Goal: Transaction & Acquisition: Subscribe to service/newsletter

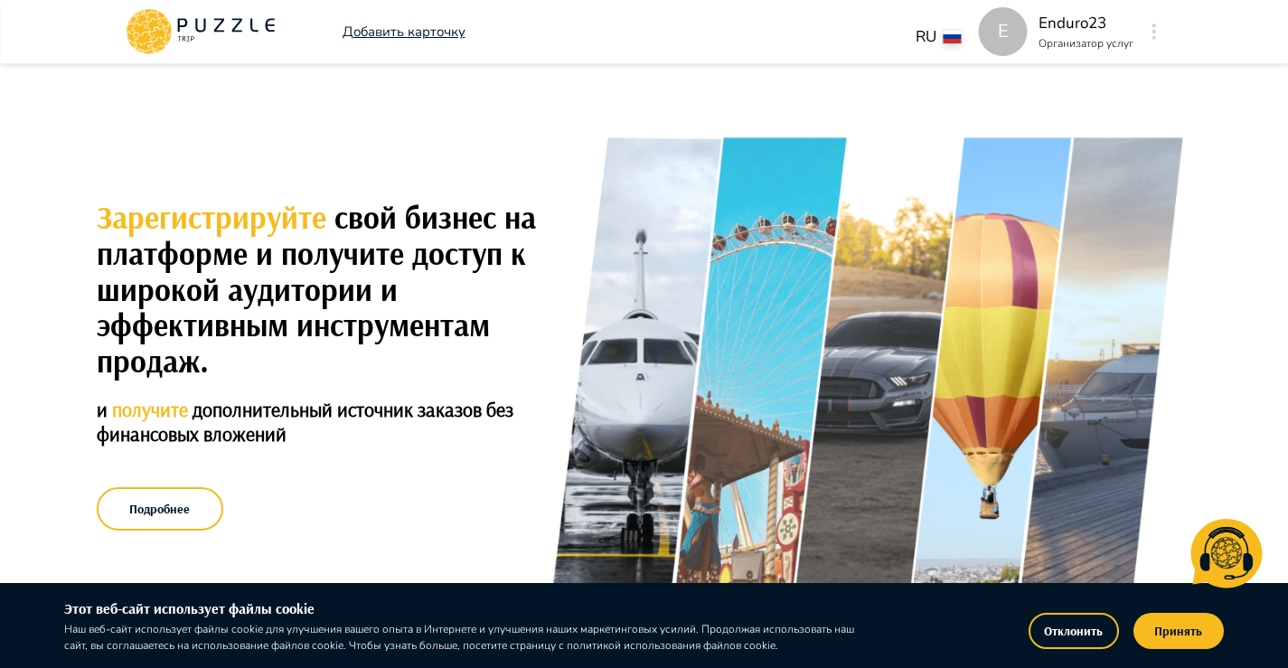
click at [1153, 29] on icon "button" at bounding box center [1154, 31] width 5 height 16
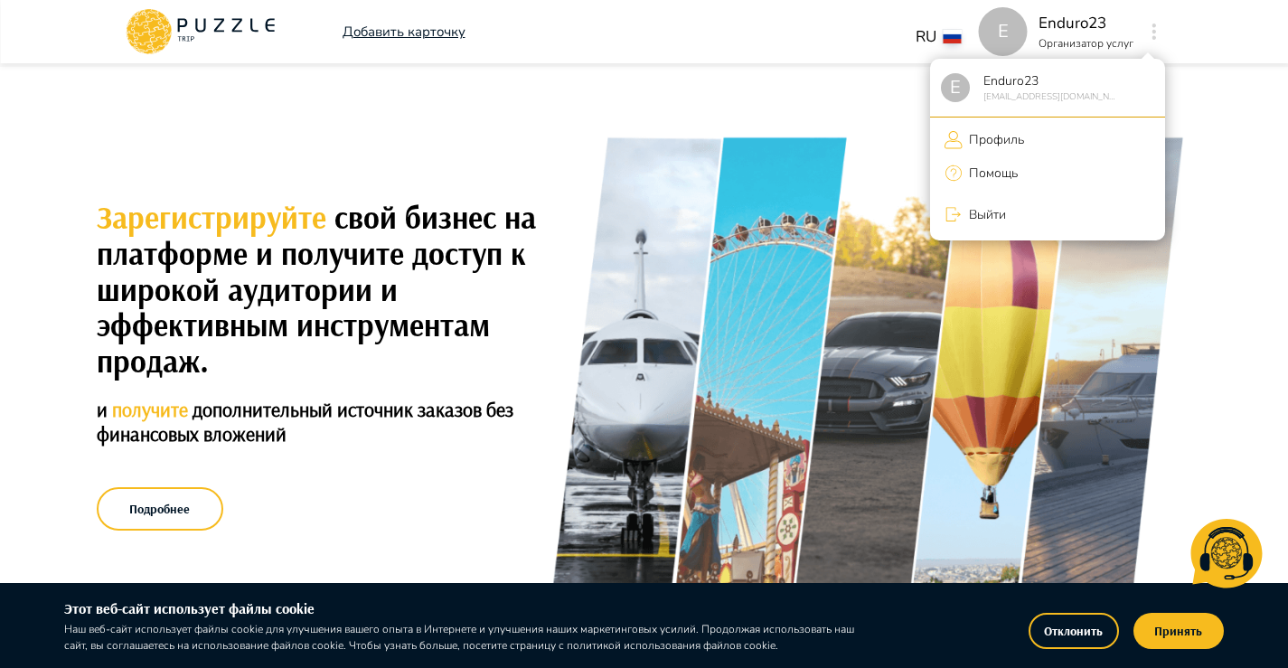
click at [973, 227] on li "Выйти" at bounding box center [1047, 214] width 235 height 38
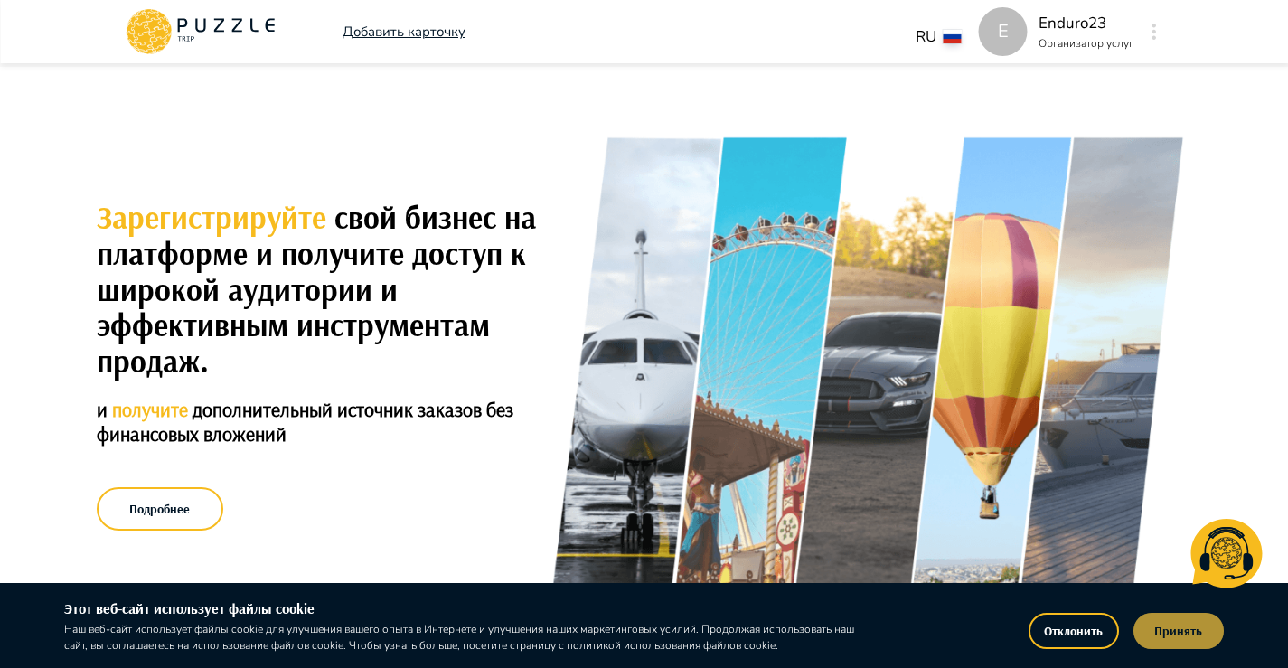
click at [1158, 641] on button "Принять" at bounding box center [1178, 631] width 90 height 36
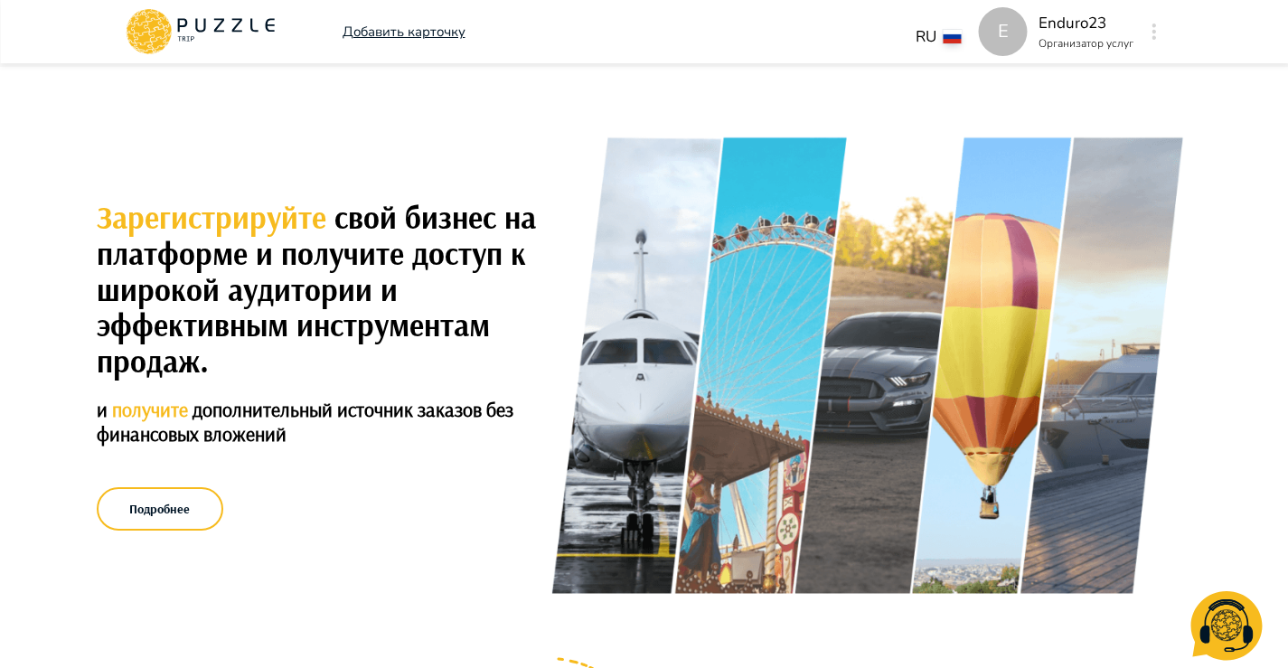
click at [1161, 32] on div "E" at bounding box center [1154, 31] width 21 height 33
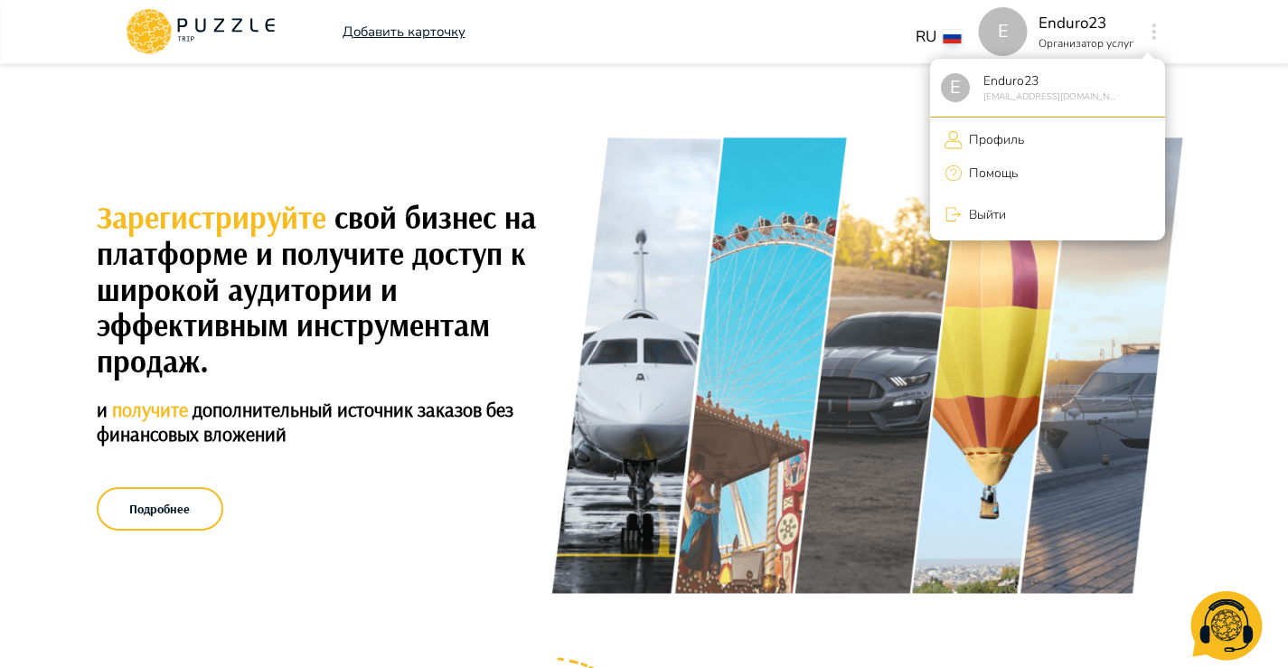
click at [1020, 227] on li "Выйти" at bounding box center [1047, 214] width 235 height 38
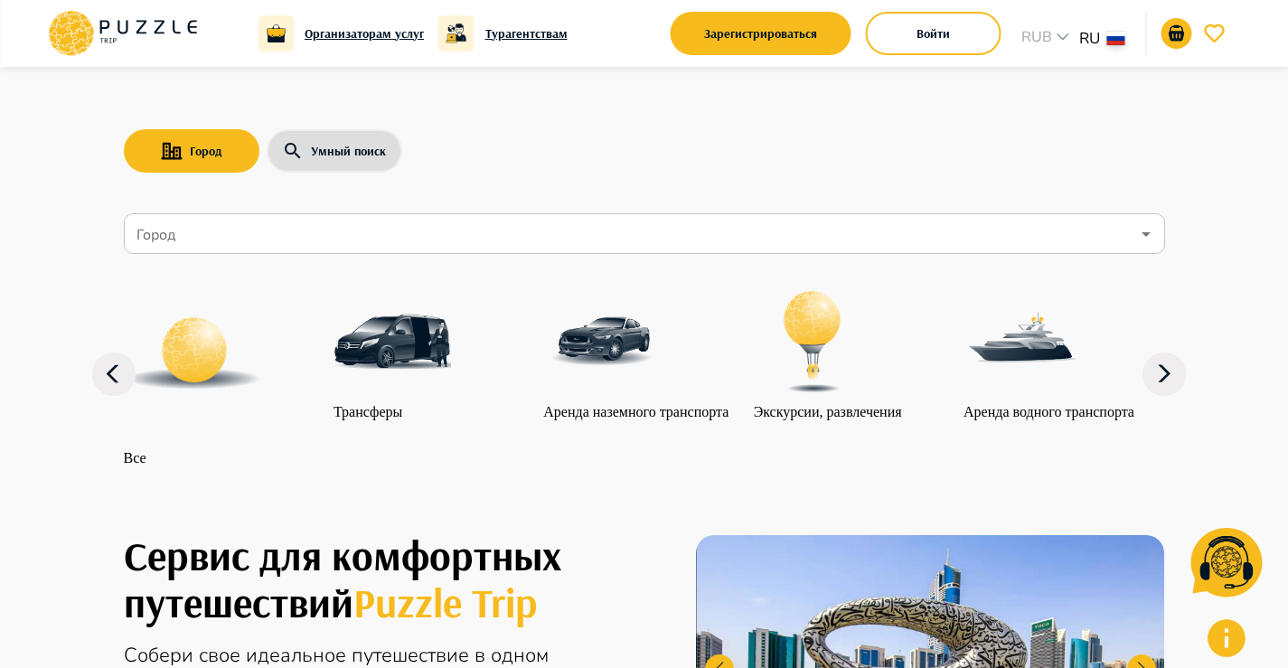
drag, startPoint x: 900, startPoint y: 35, endPoint x: 649, endPoint y: 210, distance: 305.8
click at [748, 41] on button "Зарегистрироваться" at bounding box center [761, 33] width 181 height 43
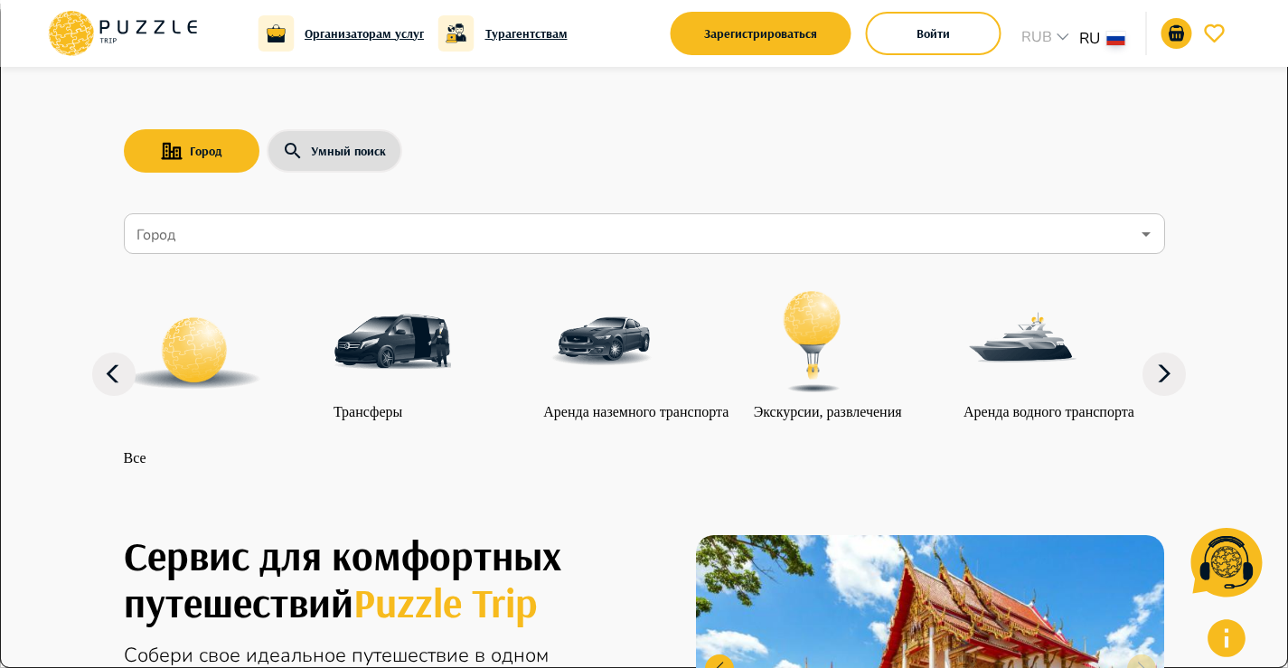
type input "**********"
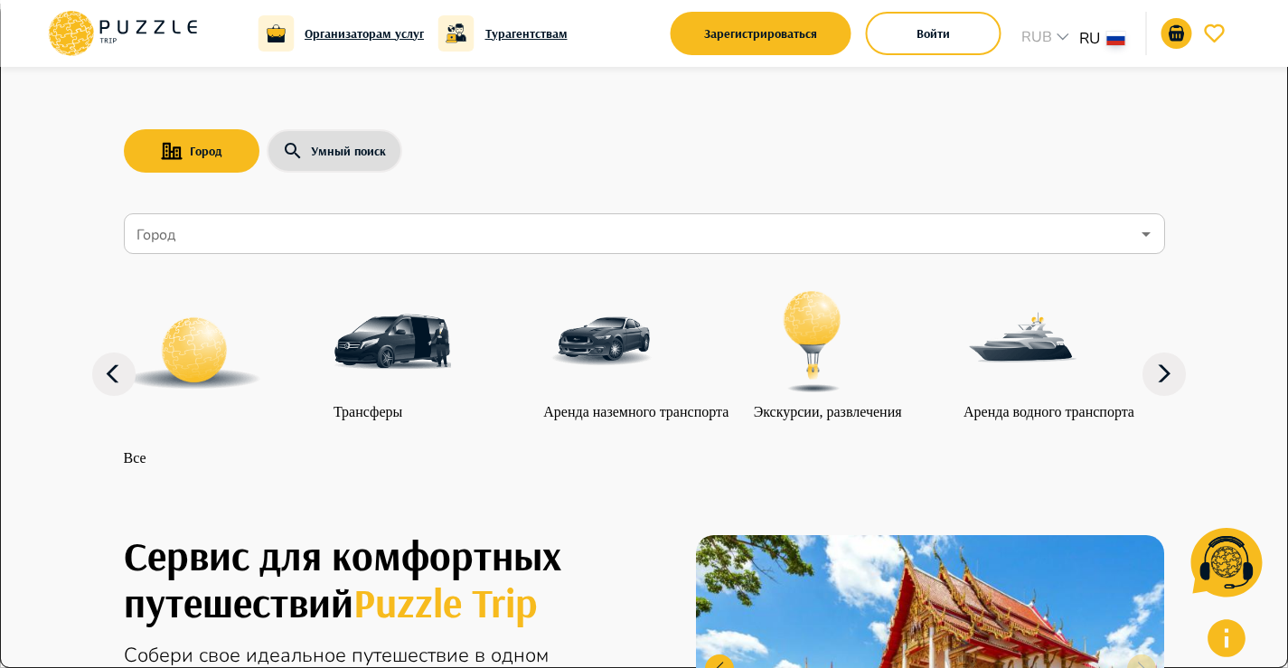
drag, startPoint x: 260, startPoint y: 219, endPoint x: 487, endPoint y: 241, distance: 227.9
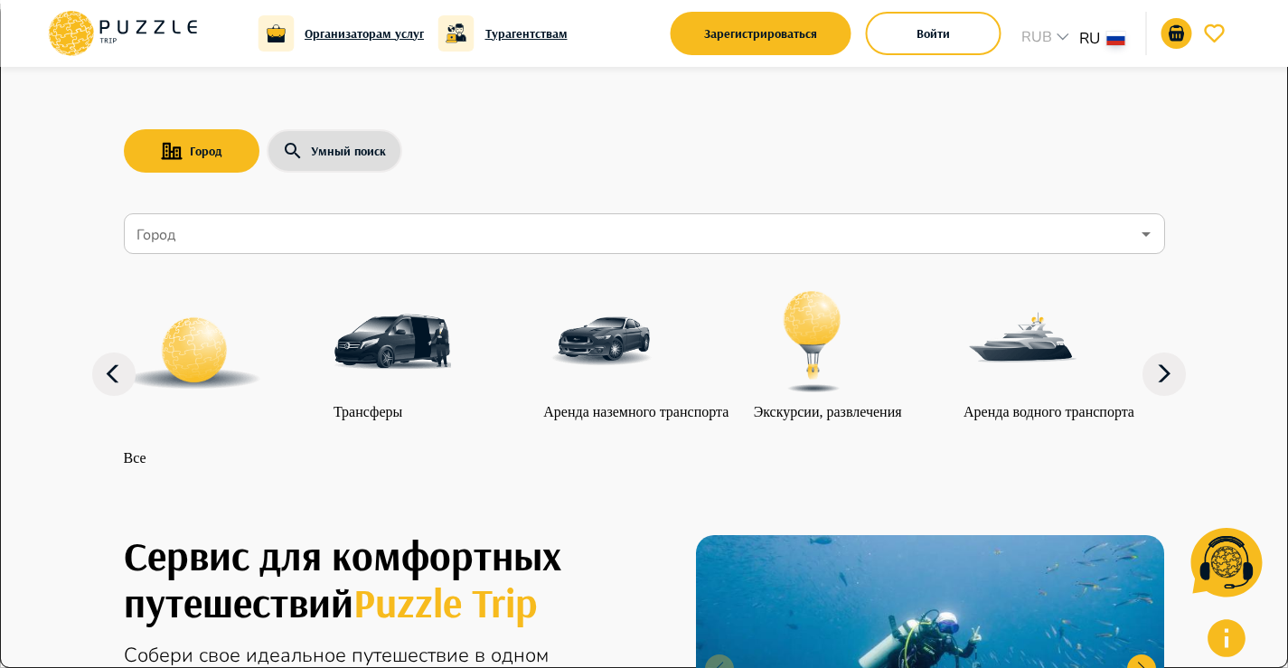
drag, startPoint x: 253, startPoint y: 215, endPoint x: 389, endPoint y: 231, distance: 136.5
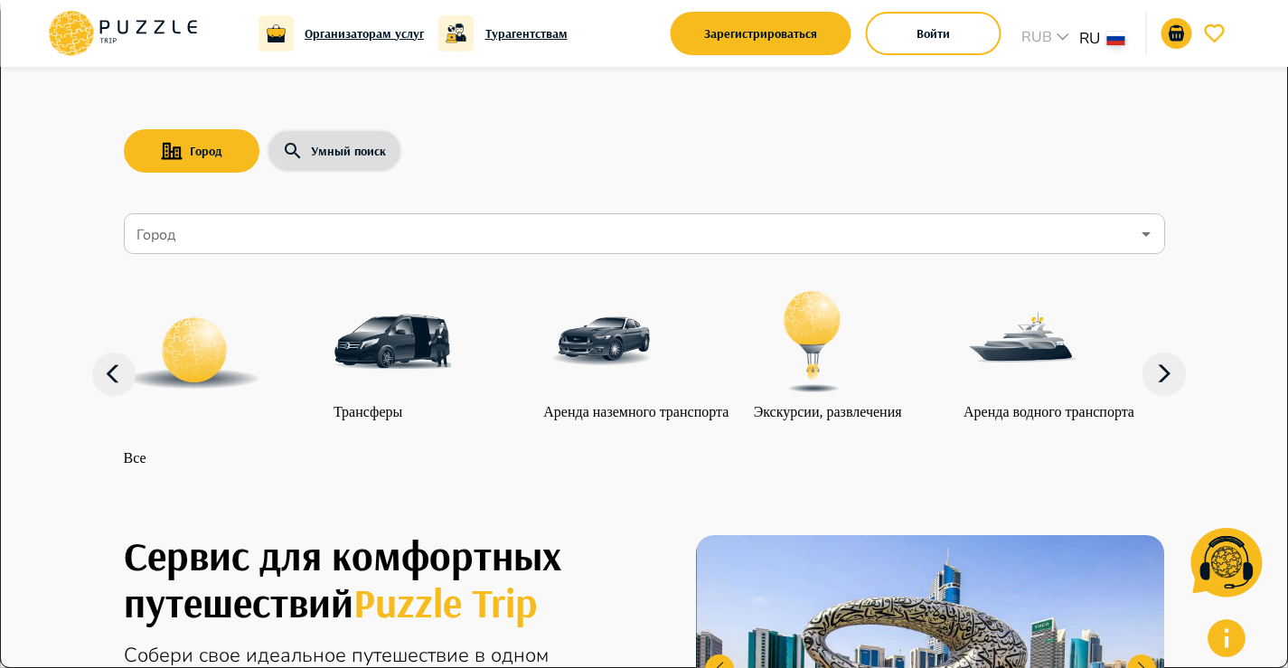
drag, startPoint x: 403, startPoint y: 234, endPoint x: 529, endPoint y: 235, distance: 125.6
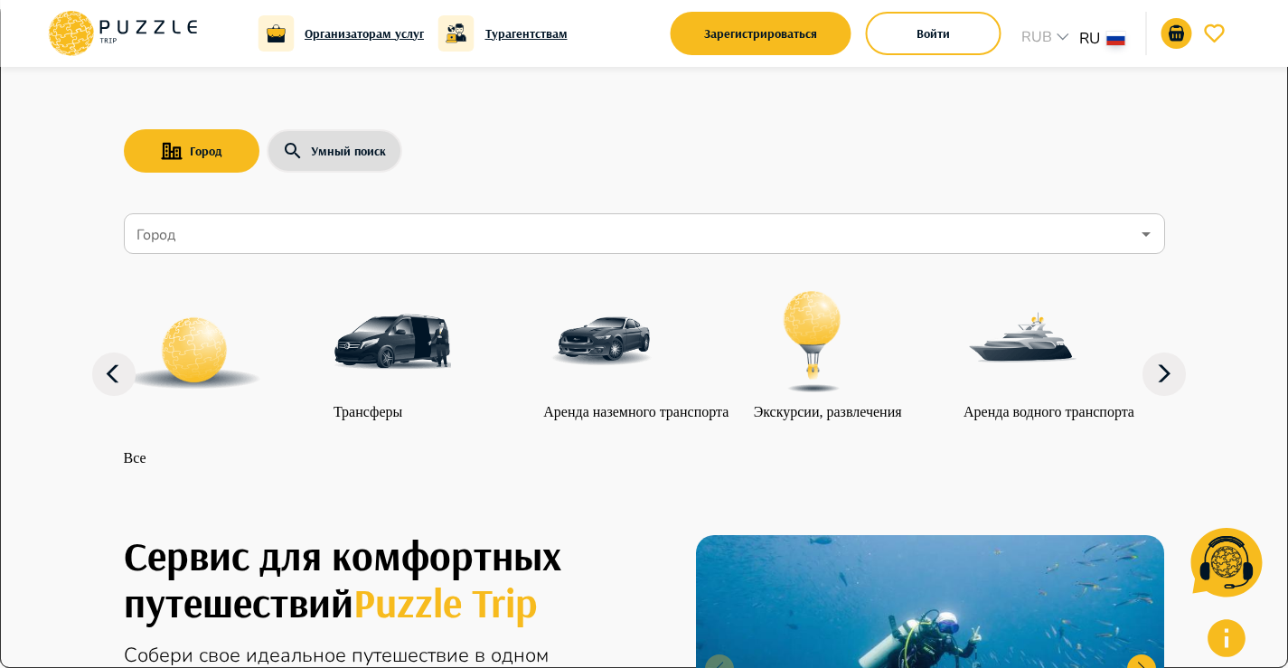
scroll to position [108, 0]
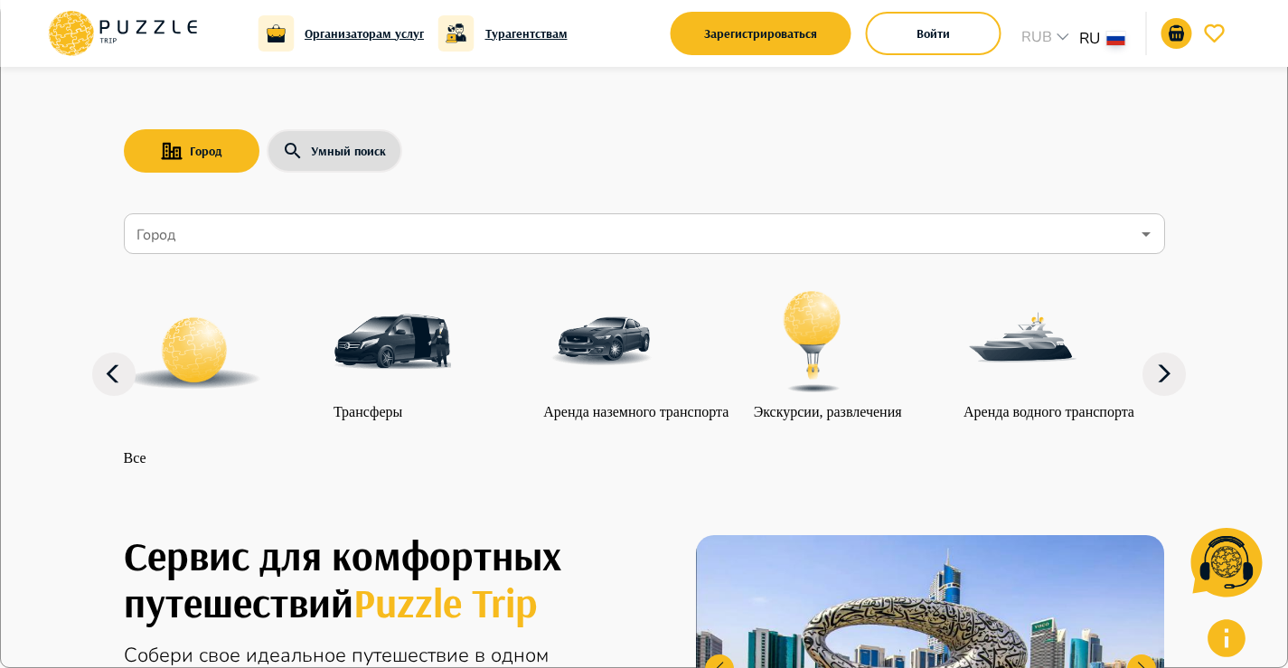
drag, startPoint x: 273, startPoint y: 223, endPoint x: 357, endPoint y: 249, distance: 88.0
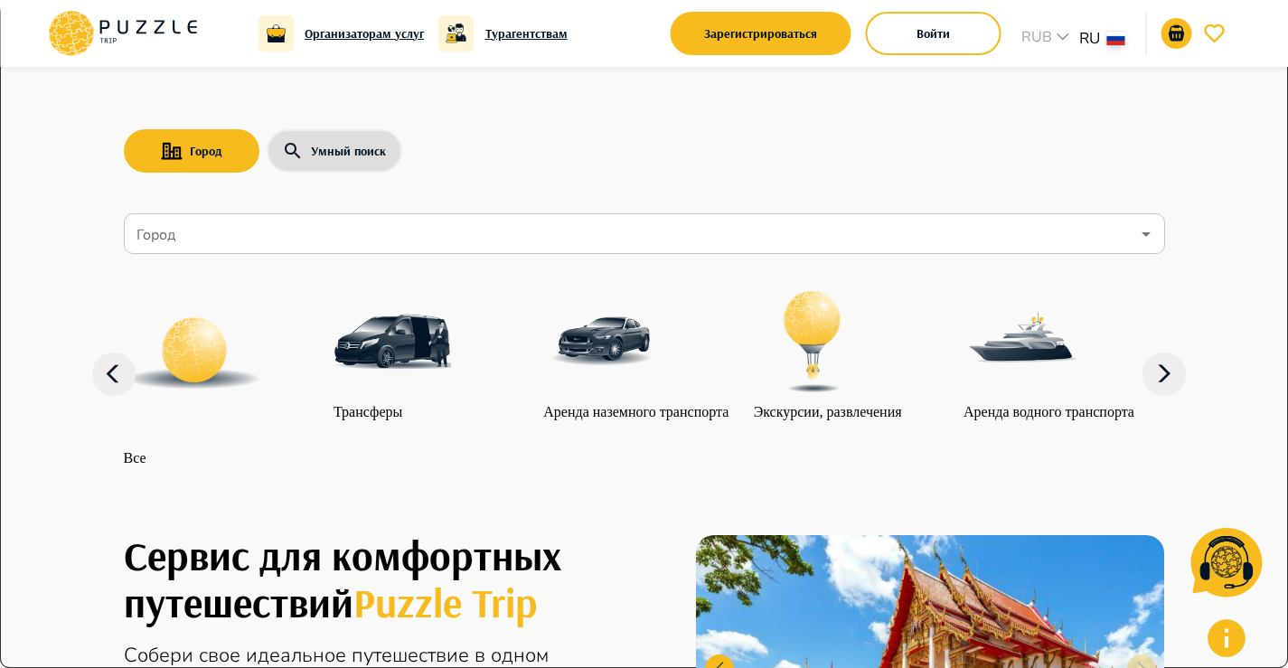
scroll to position [115, 0]
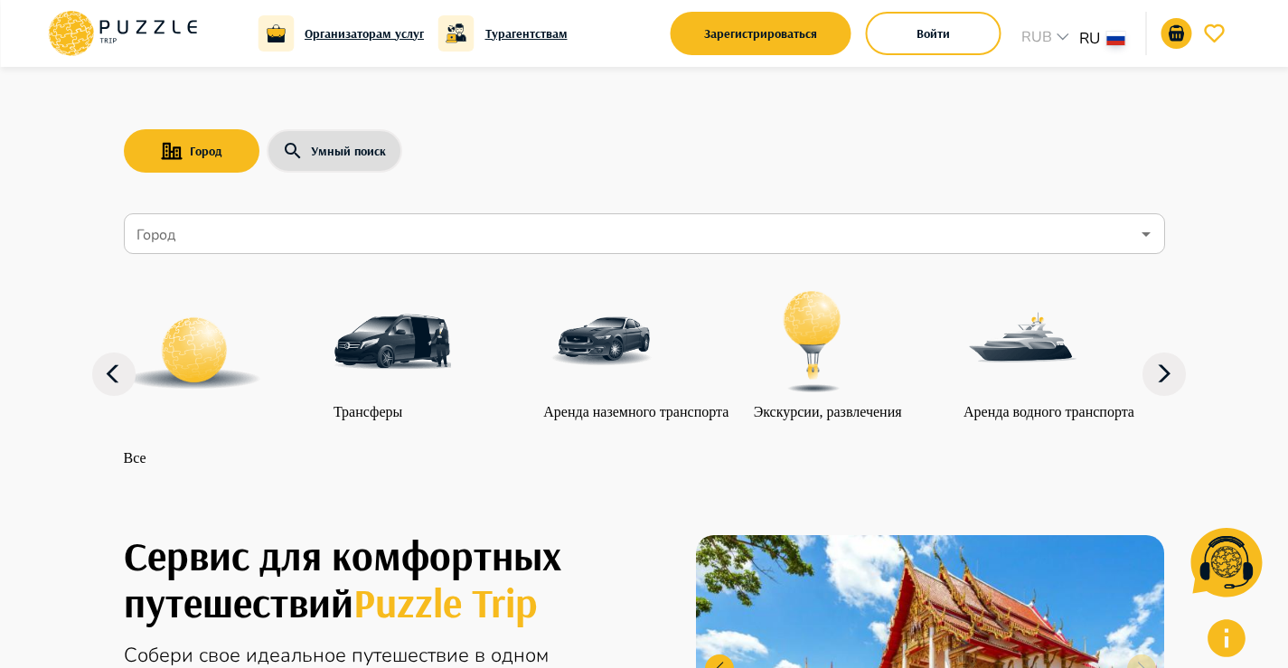
click at [1030, 139] on div "Город Умный поиск" at bounding box center [644, 151] width 1041 height 52
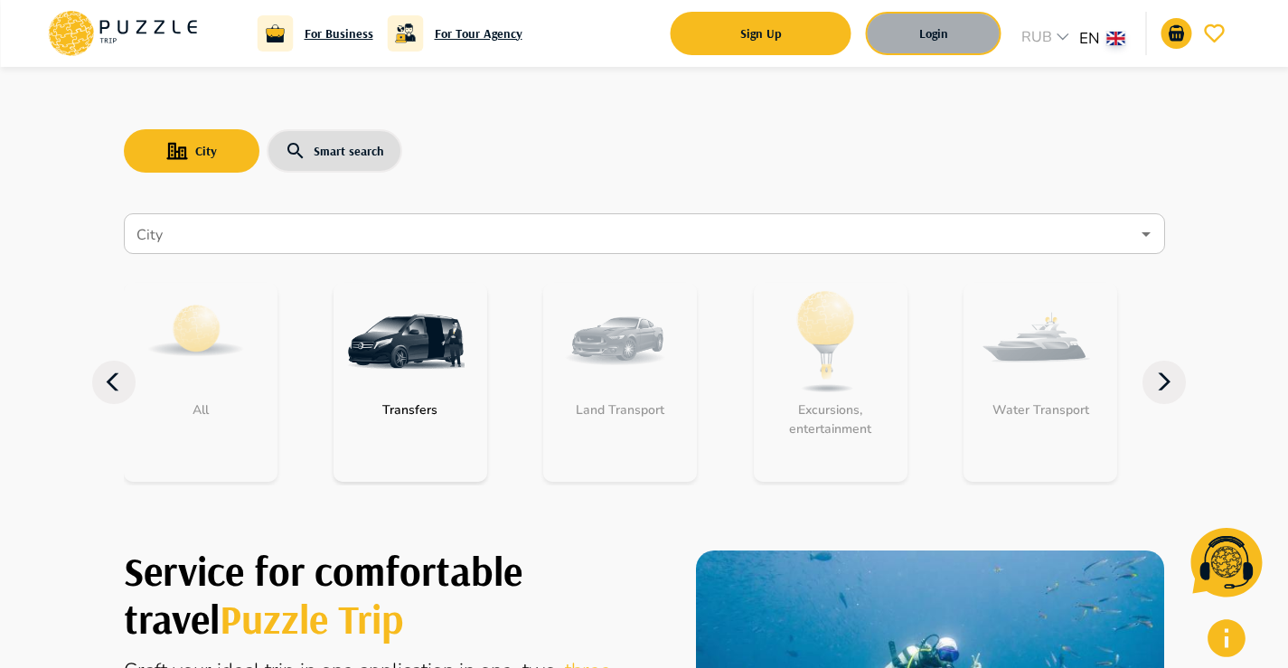
click at [912, 33] on button "Login" at bounding box center [934, 33] width 136 height 43
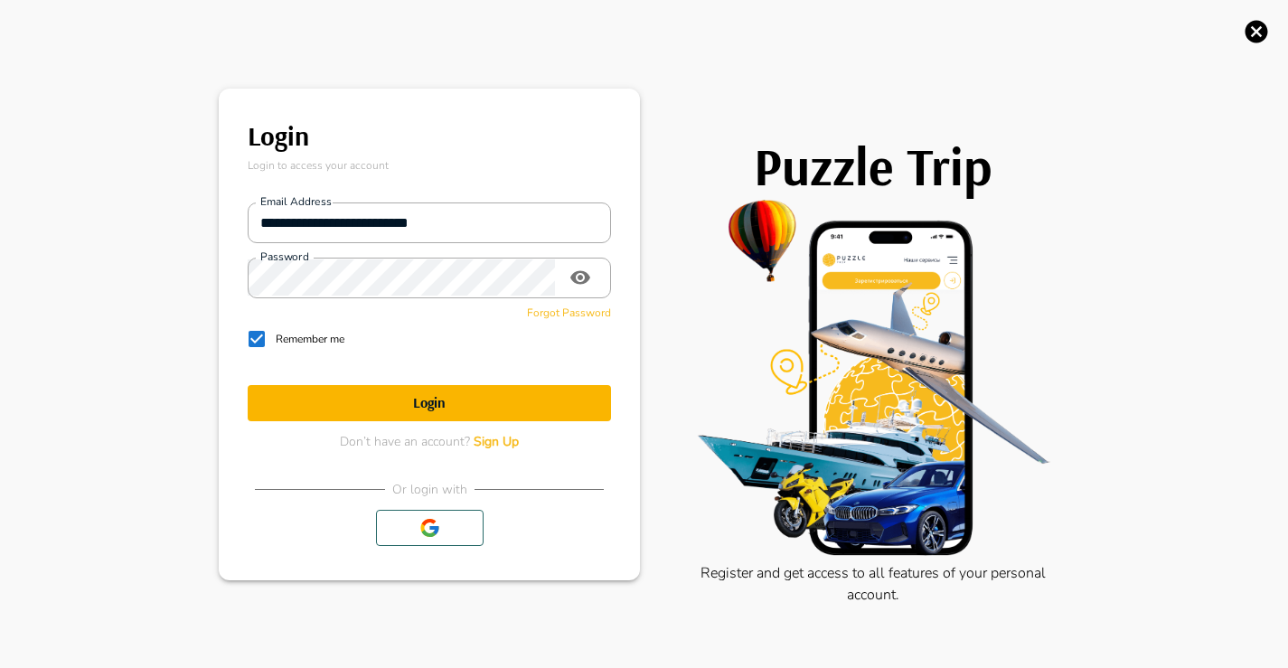
click at [490, 445] on span "Sign Up" at bounding box center [496, 441] width 45 height 17
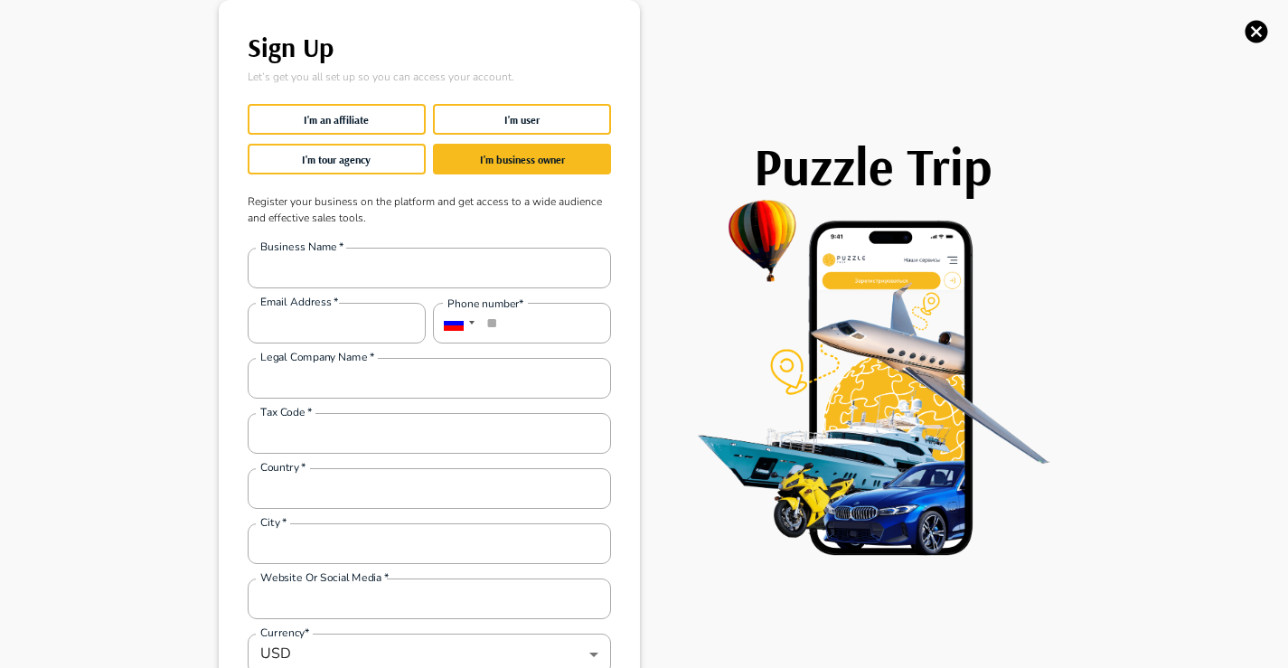
type input "**********"
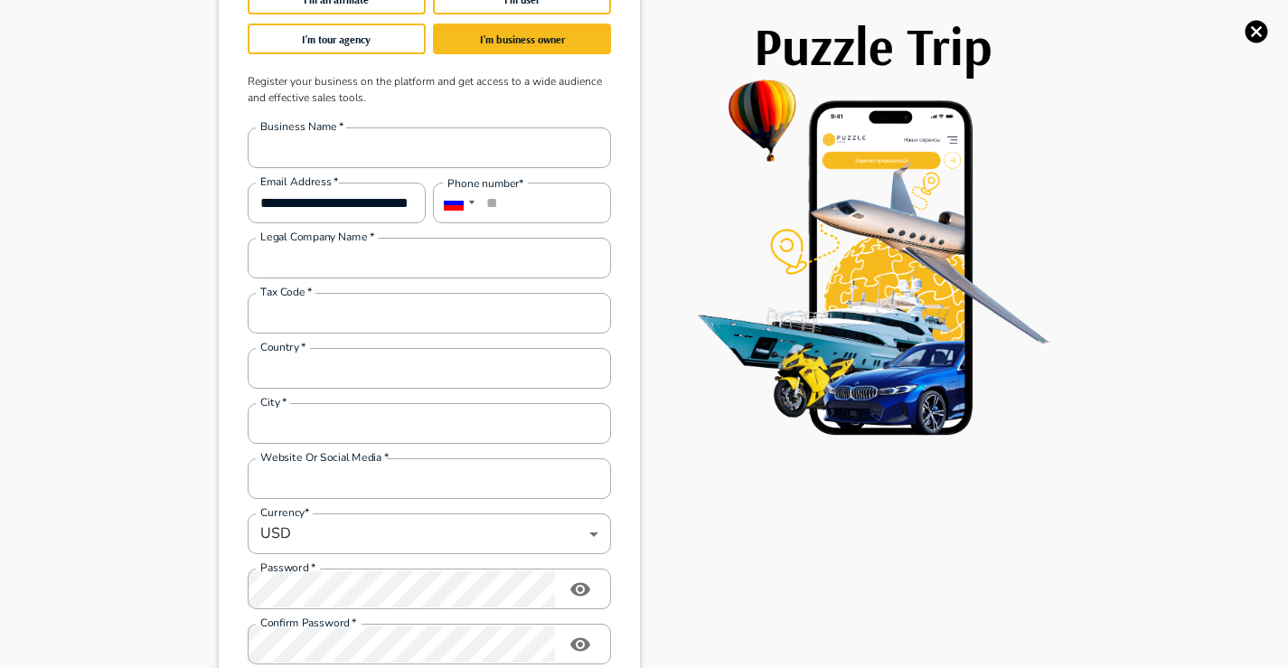
scroll to position [125, 0]
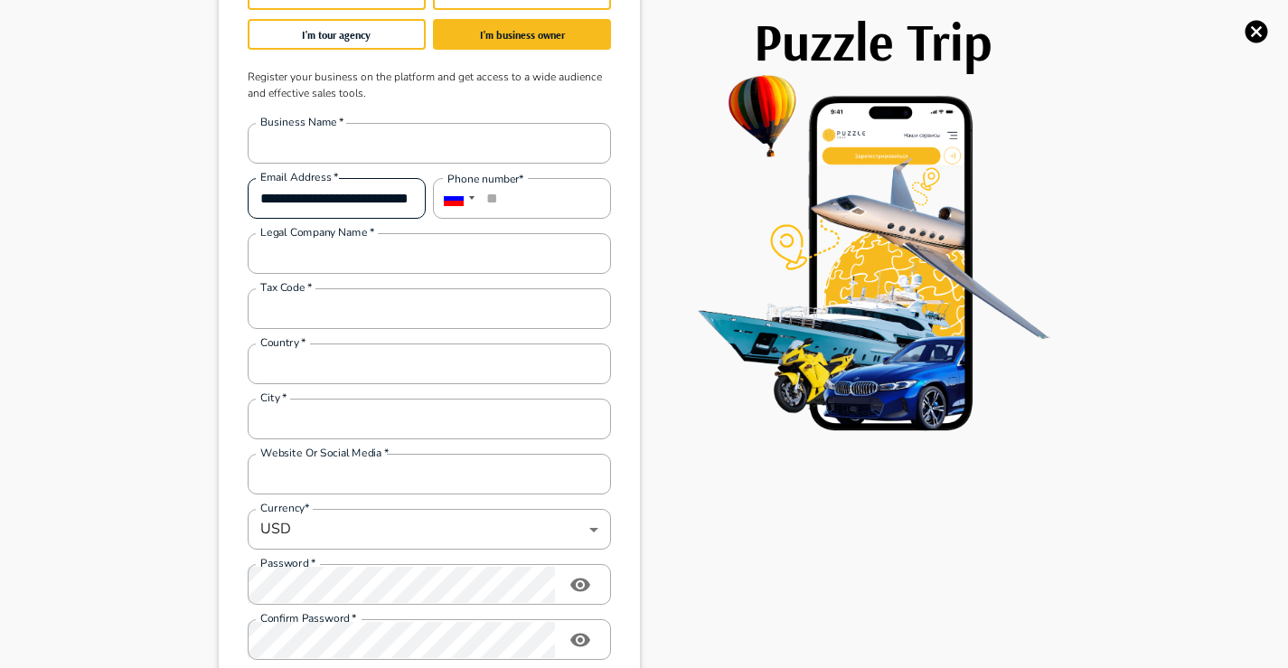
click at [329, 202] on input "**********" at bounding box center [337, 199] width 178 height 36
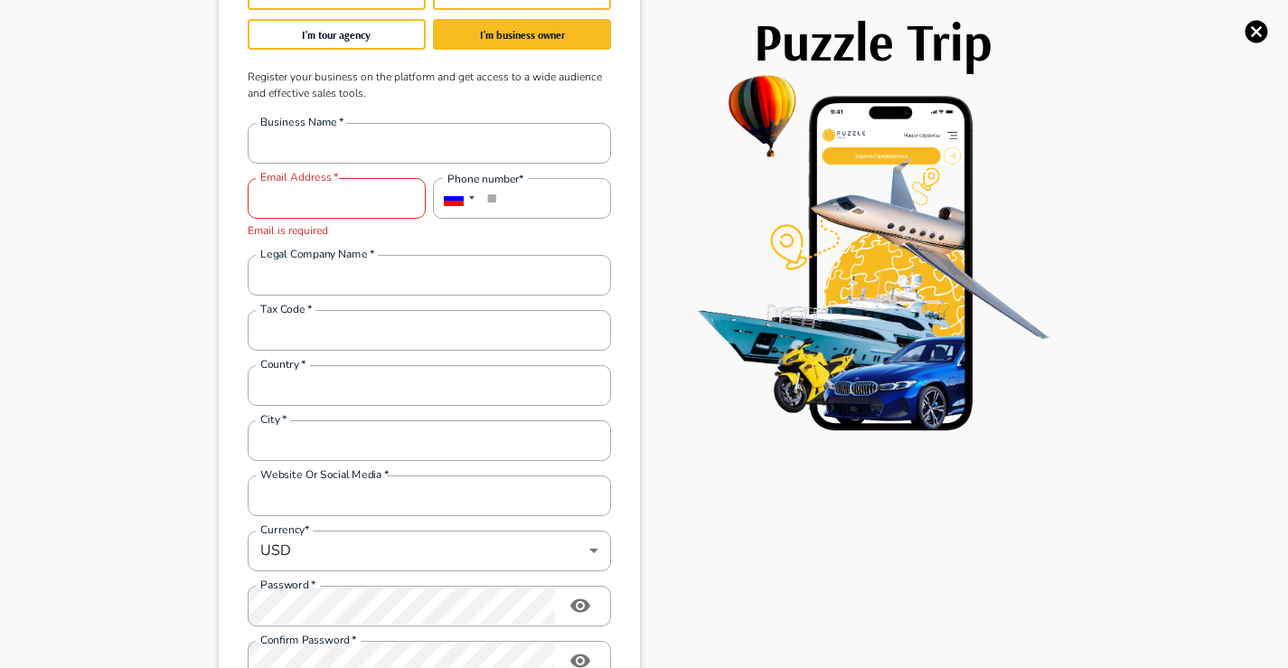
click at [99, 374] on div "Sign Up Let’s get you all set up so you can access your account. I'm an affilia…" at bounding box center [644, 334] width 1288 height 668
click at [251, 576] on div "Business Name   * Business Name   * Email address   * Email address   * Email i…" at bounding box center [425, 417] width 370 height 618
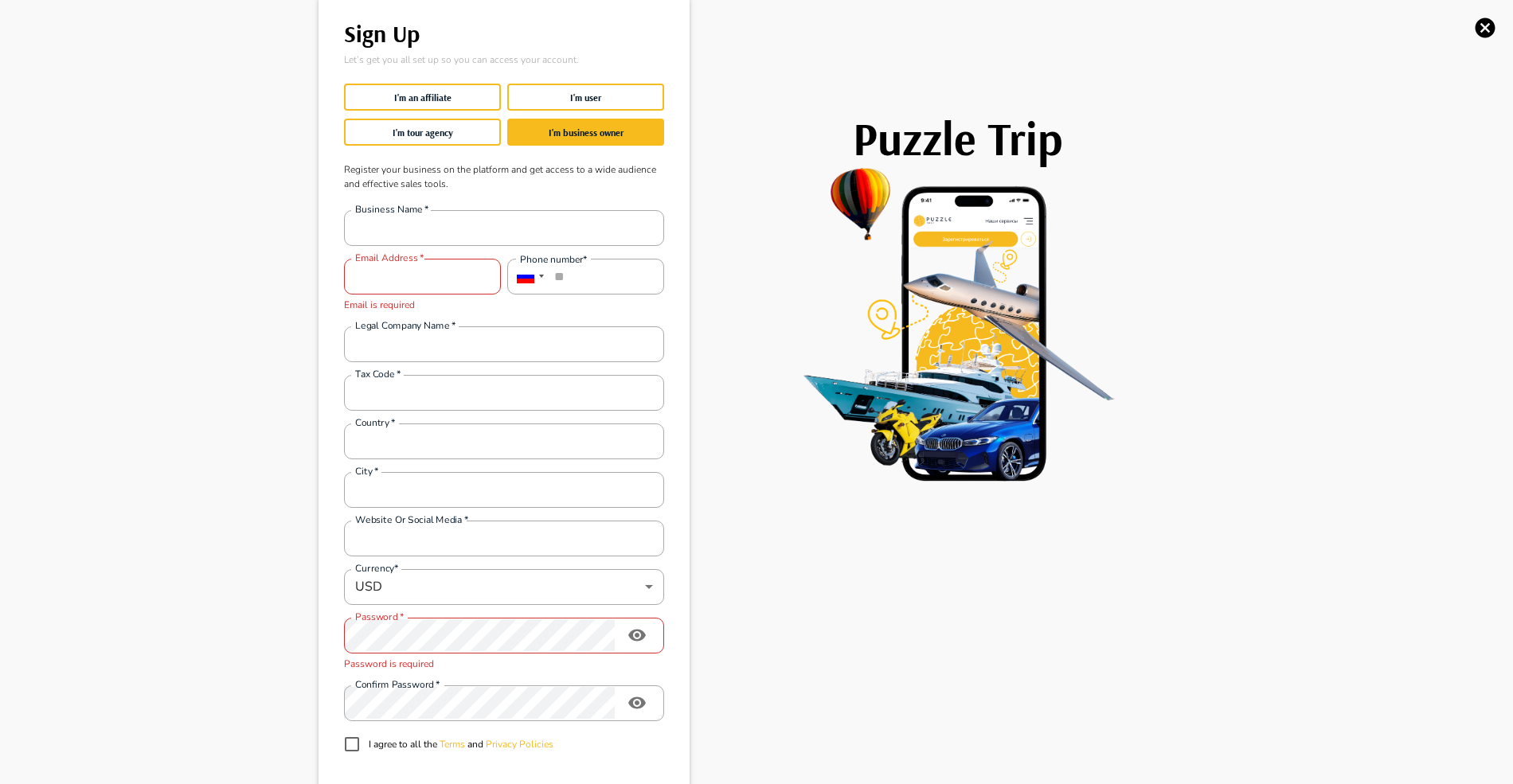
scroll to position [0, 0]
